Goal: Use online tool/utility: Use online tool/utility

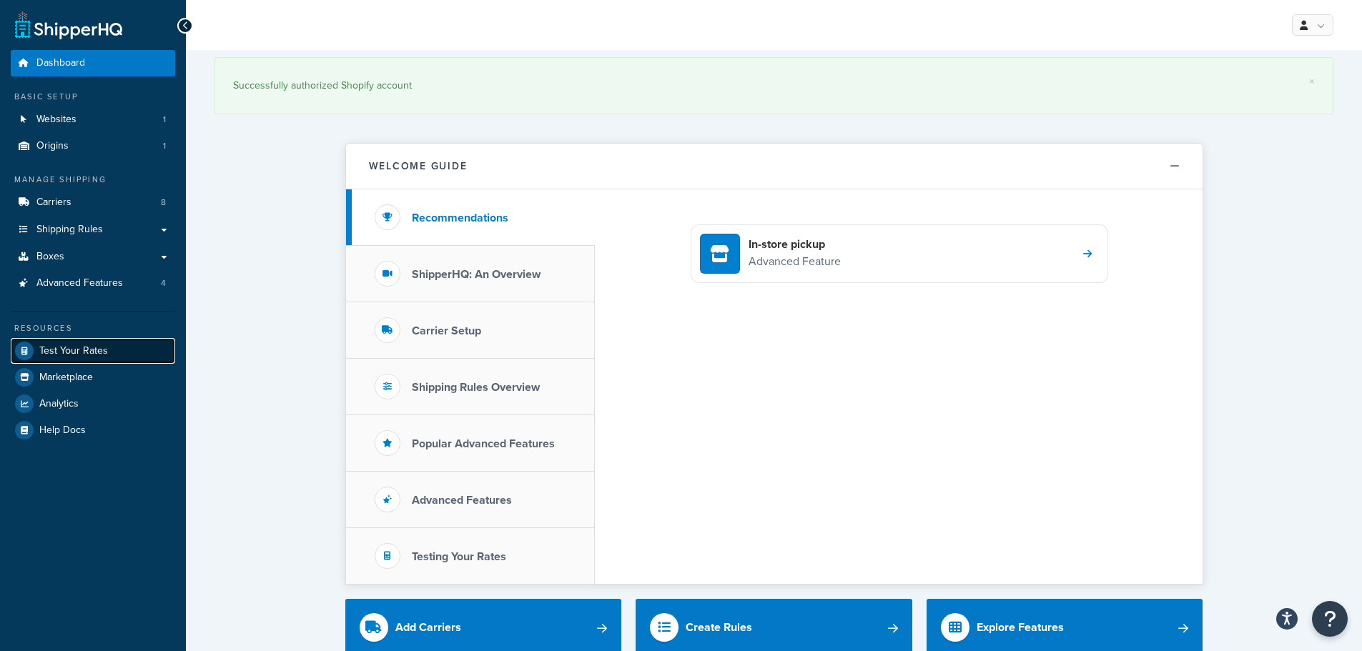
click at [116, 353] on link "Test Your Rates" at bounding box center [93, 351] width 164 height 26
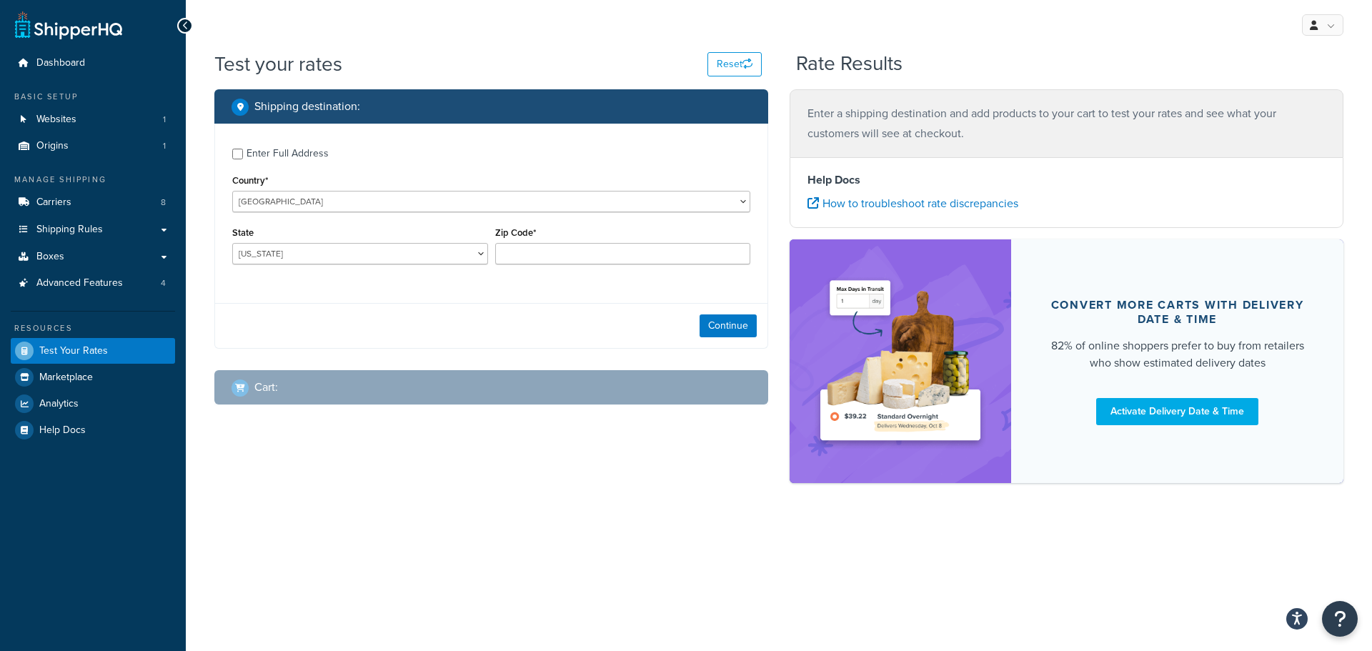
click at [307, 151] on div "Enter Full Address" at bounding box center [288, 154] width 82 height 20
click at [243, 151] on input "Enter Full Address" at bounding box center [237, 154] width 11 height 11
checkbox input "true"
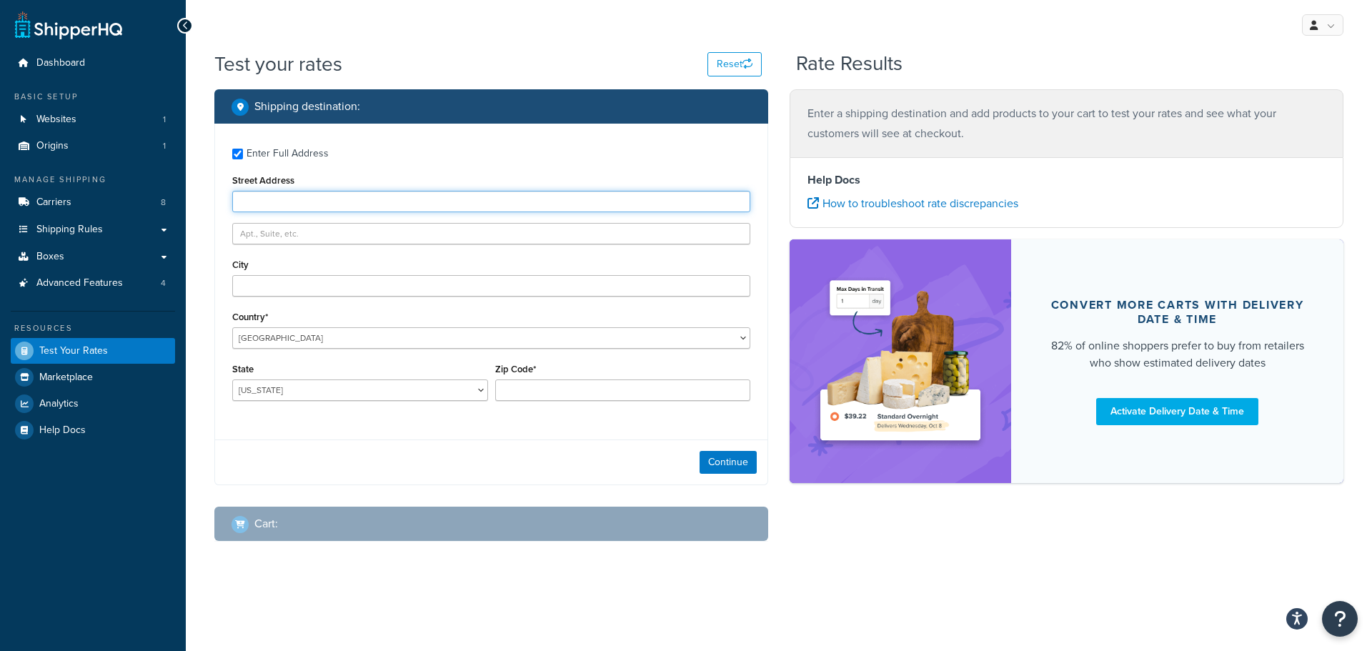
click at [339, 194] on input "Street Address" at bounding box center [491, 201] width 518 height 21
click at [316, 208] on input "Street Address" at bounding box center [491, 201] width 518 height 21
type input "[STREET_ADDRESS]"
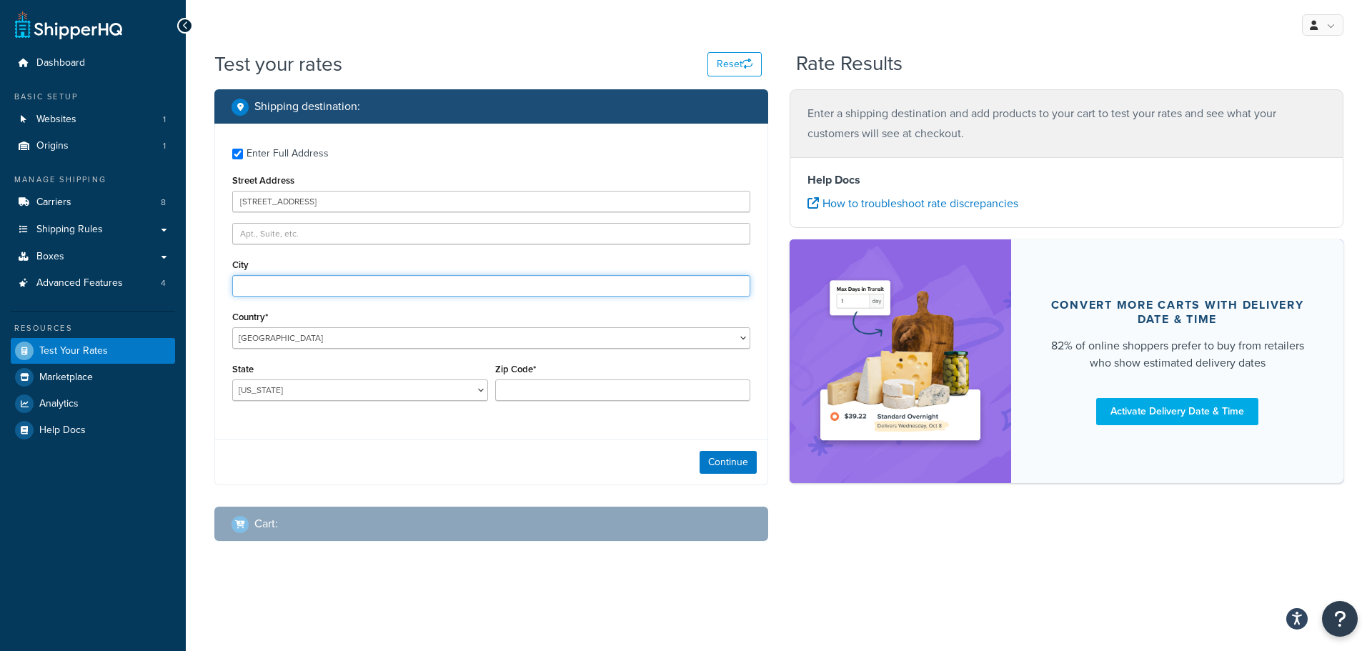
click at [332, 280] on input "City" at bounding box center [491, 285] width 518 height 21
type input "cliff"
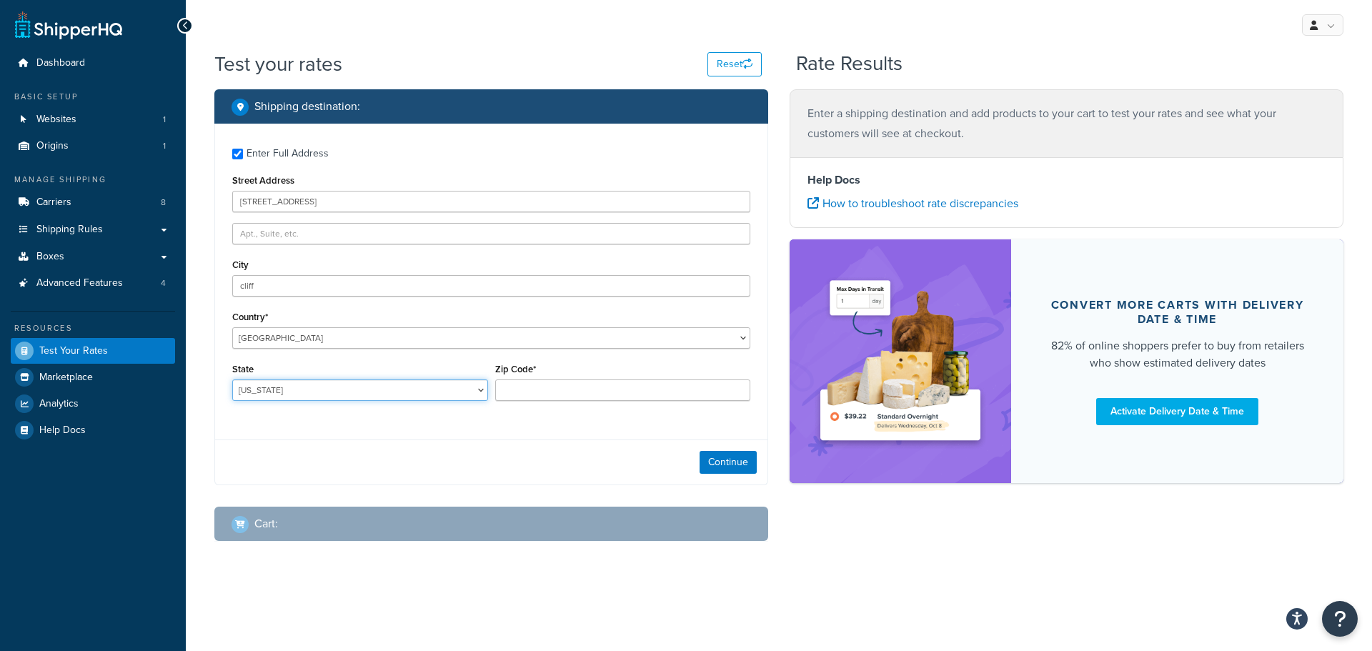
click at [272, 382] on select "[US_STATE] [US_STATE] [US_STATE] [US_STATE] [US_STATE] Armed Forces Americas Ar…" at bounding box center [360, 390] width 256 height 21
select select "NM"
click at [232, 380] on select "[US_STATE] [US_STATE] [US_STATE] [US_STATE] [US_STATE] Armed Forces Americas Ar…" at bounding box center [360, 390] width 256 height 21
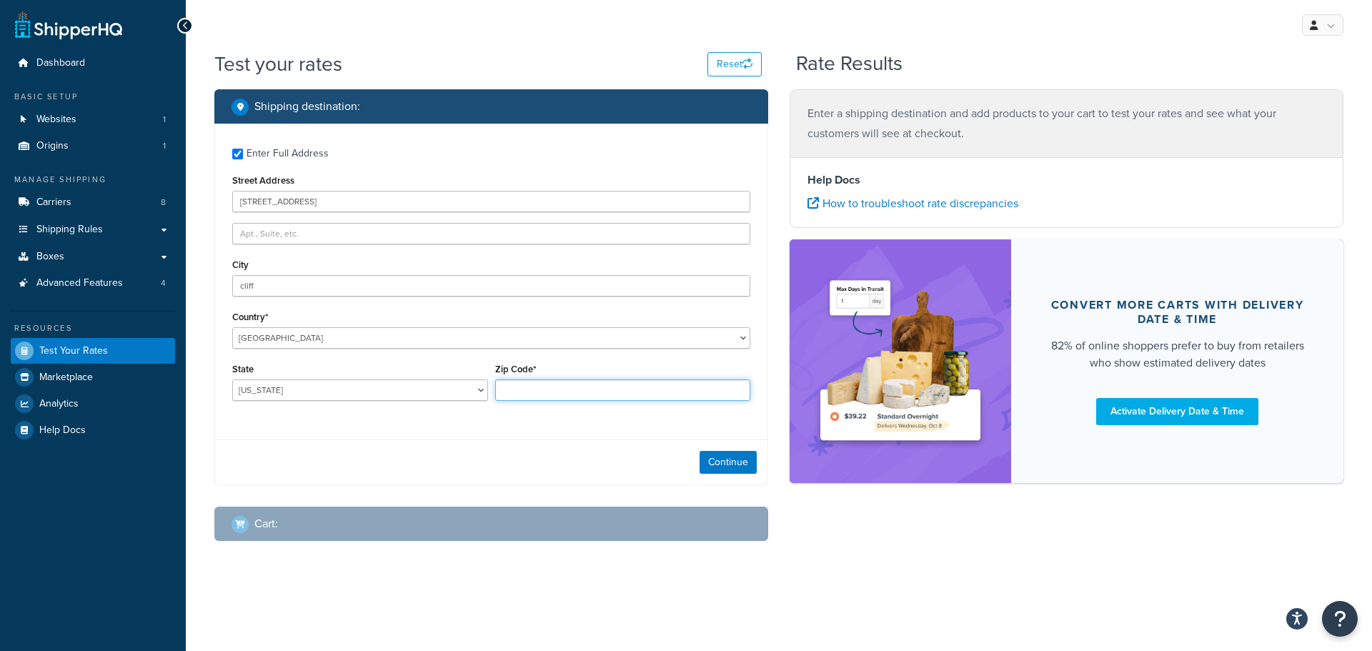
click at [528, 396] on input "Zip Code*" at bounding box center [623, 390] width 256 height 21
type input "88028"
click at [715, 462] on button "Continue" at bounding box center [728, 462] width 57 height 23
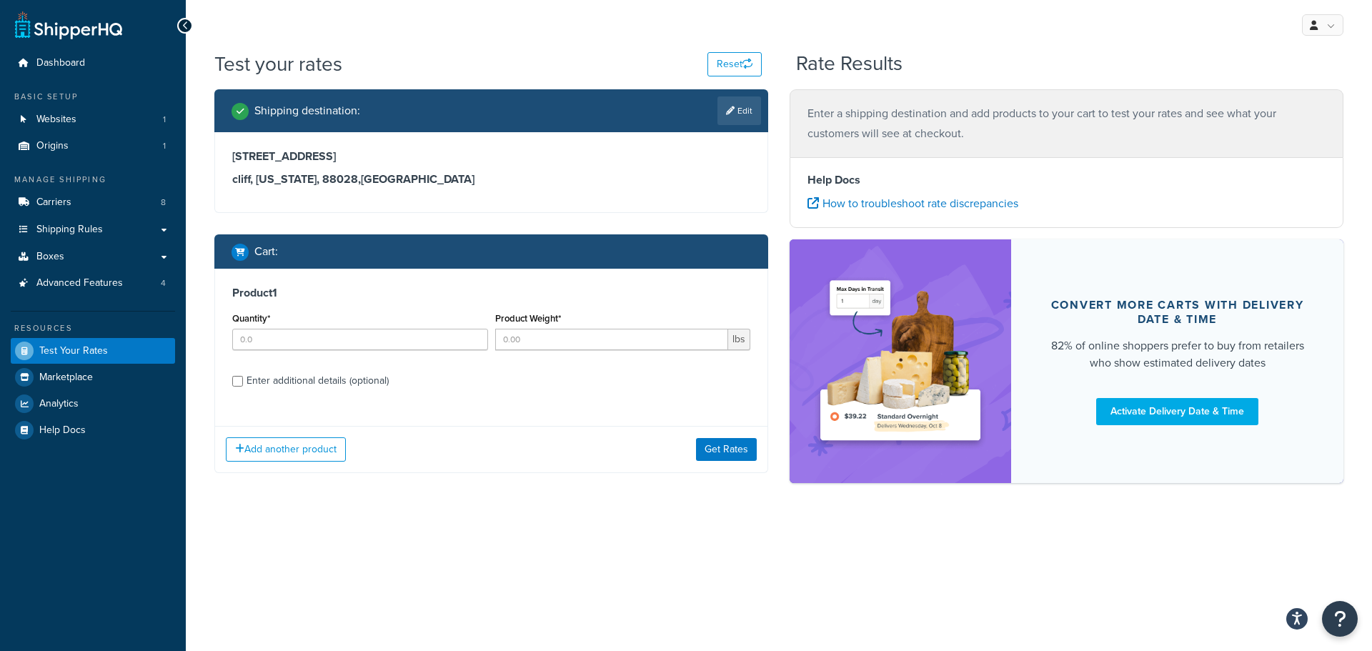
click at [348, 328] on div "Quantity*" at bounding box center [360, 329] width 256 height 41
drag, startPoint x: 348, startPoint y: 329, endPoint x: 348, endPoint y: 337, distance: 8.6
click at [348, 329] on input "Quantity*" at bounding box center [360, 339] width 256 height 21
type input "1"
click at [588, 328] on div "Product Weight* lbs" at bounding box center [623, 329] width 256 height 41
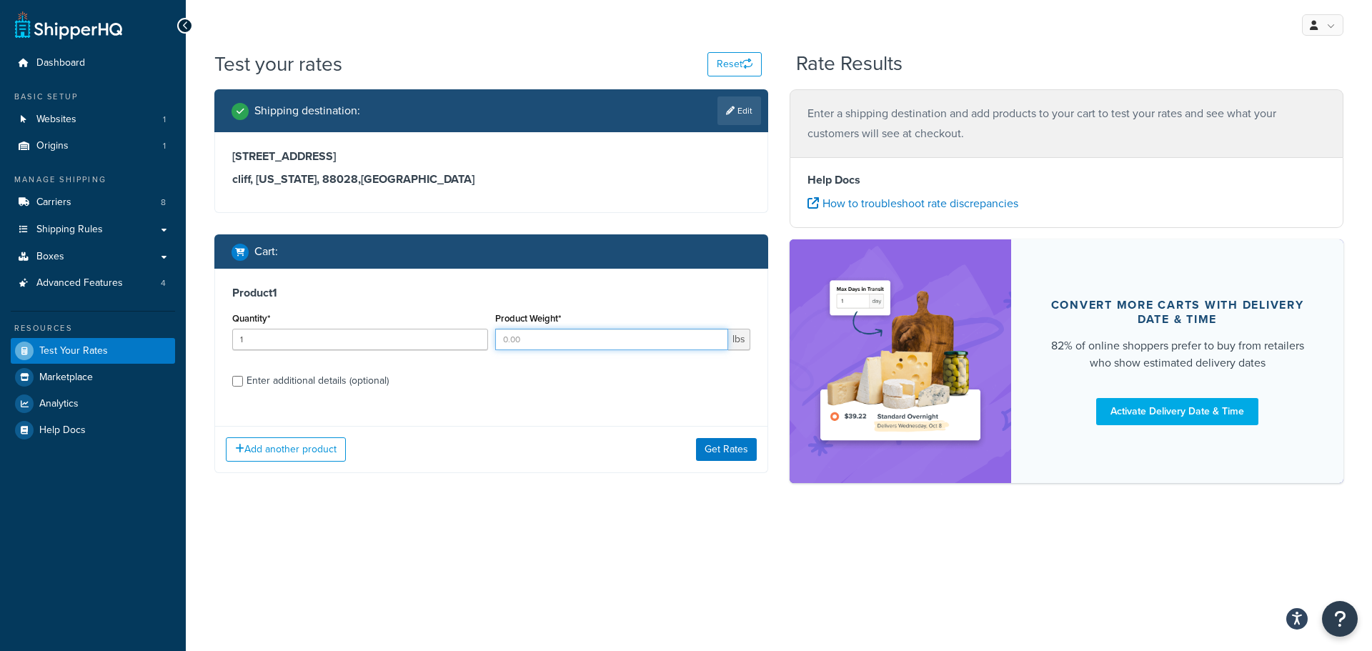
click at [588, 343] on input "Product Weight*" at bounding box center [612, 339] width 234 height 21
type input "2"
type input "440"
click at [377, 380] on div "Enter additional details (optional)" at bounding box center [318, 381] width 142 height 20
click at [243, 380] on input "Enter additional details (optional)" at bounding box center [237, 381] width 11 height 11
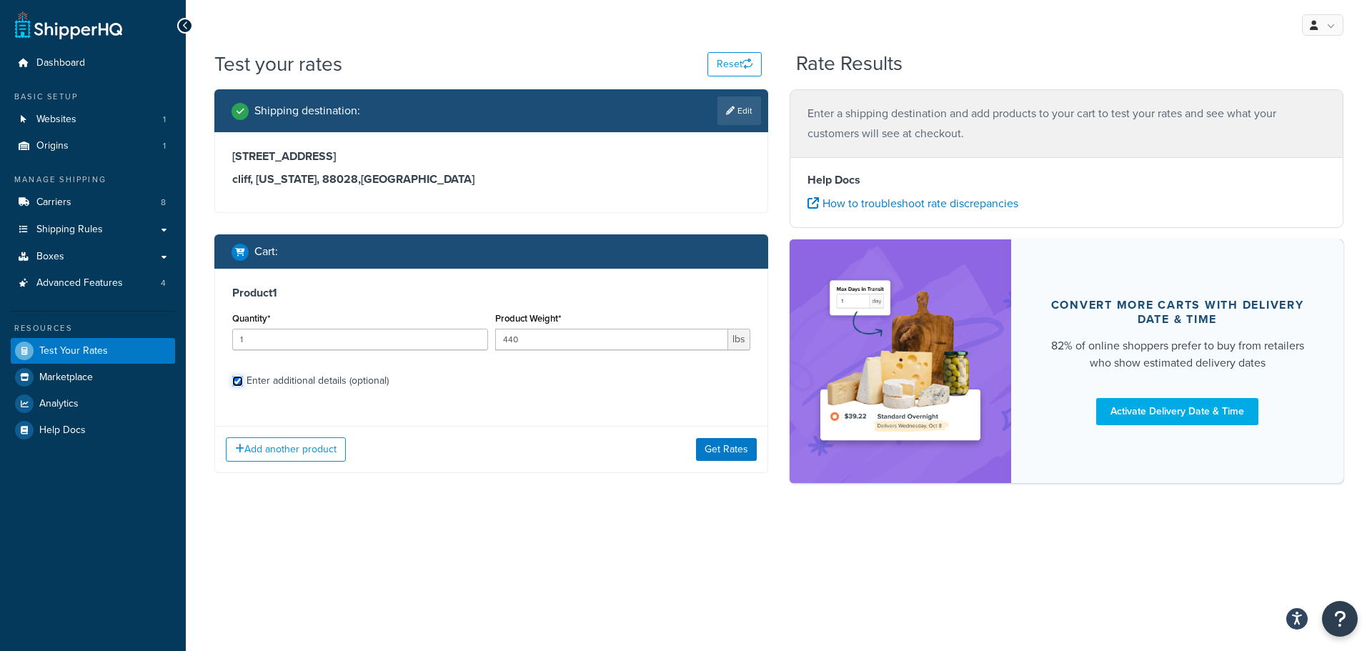
checkbox input "true"
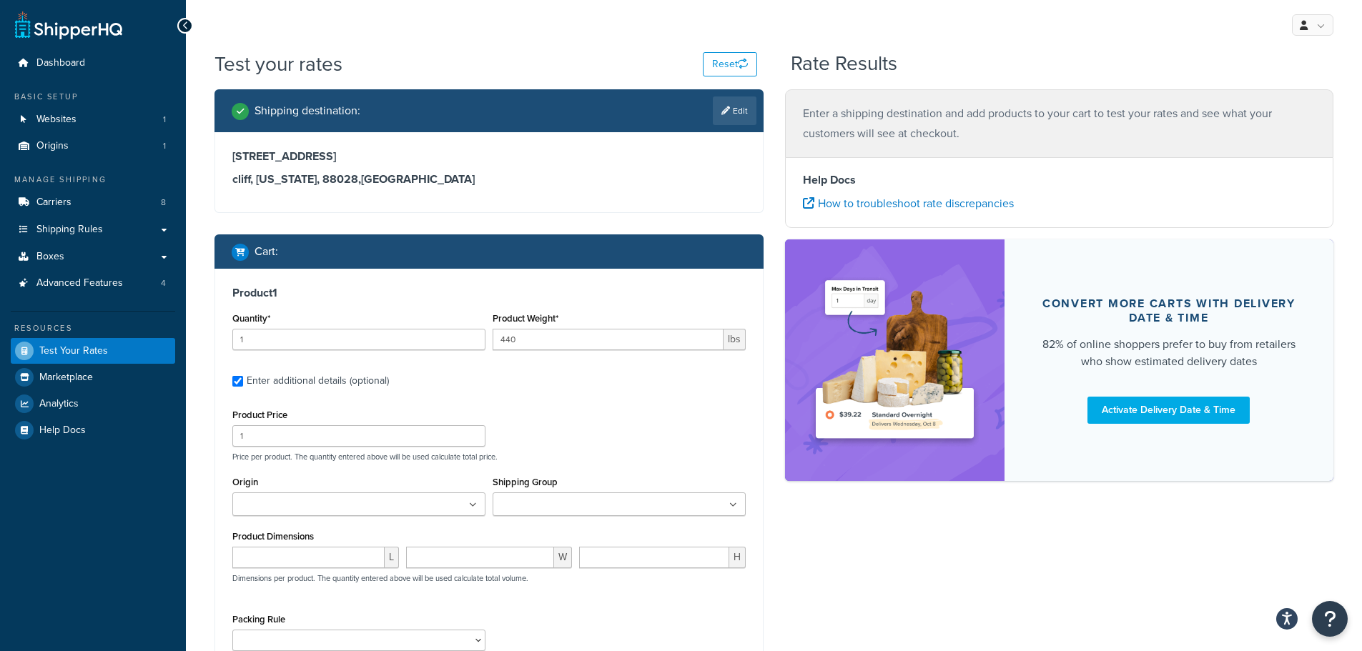
click at [289, 510] on input "Origin" at bounding box center [300, 505] width 127 height 16
click at [259, 562] on input "number" at bounding box center [308, 557] width 152 height 21
type input "96"
type input "32"
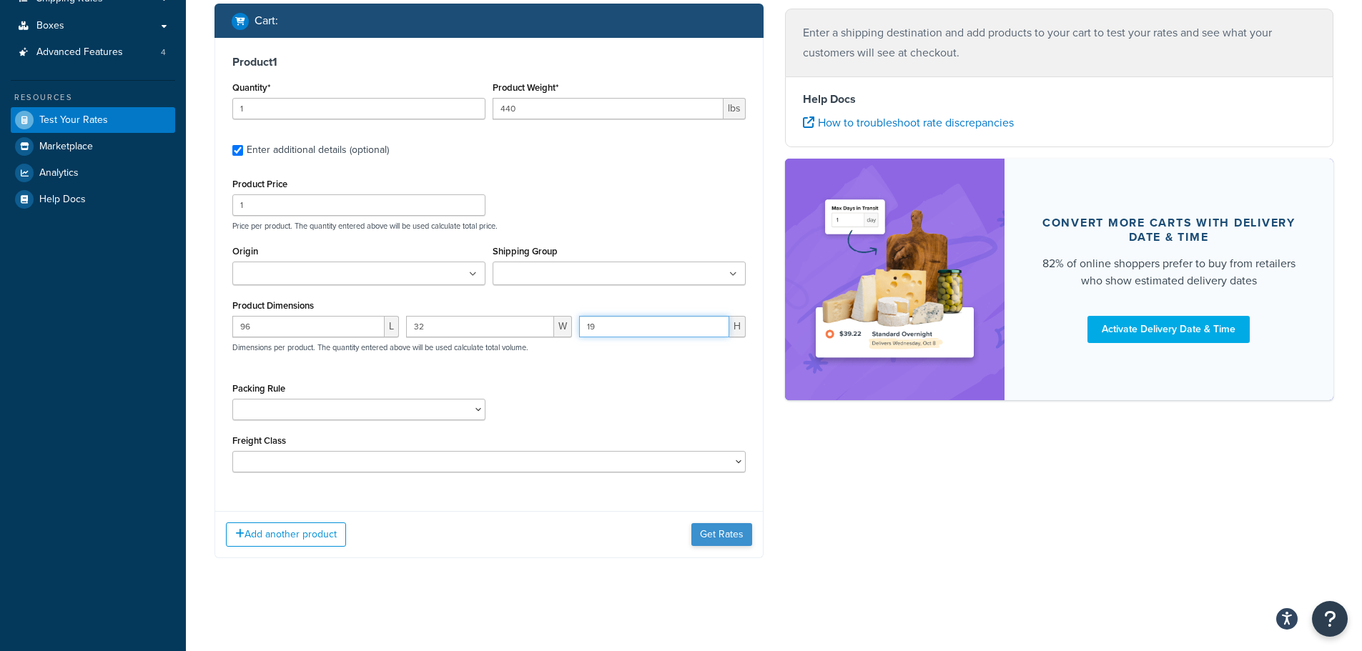
type input "19"
click at [706, 538] on button "Get Rates" at bounding box center [721, 534] width 61 height 23
